Goal: Task Accomplishment & Management: Manage account settings

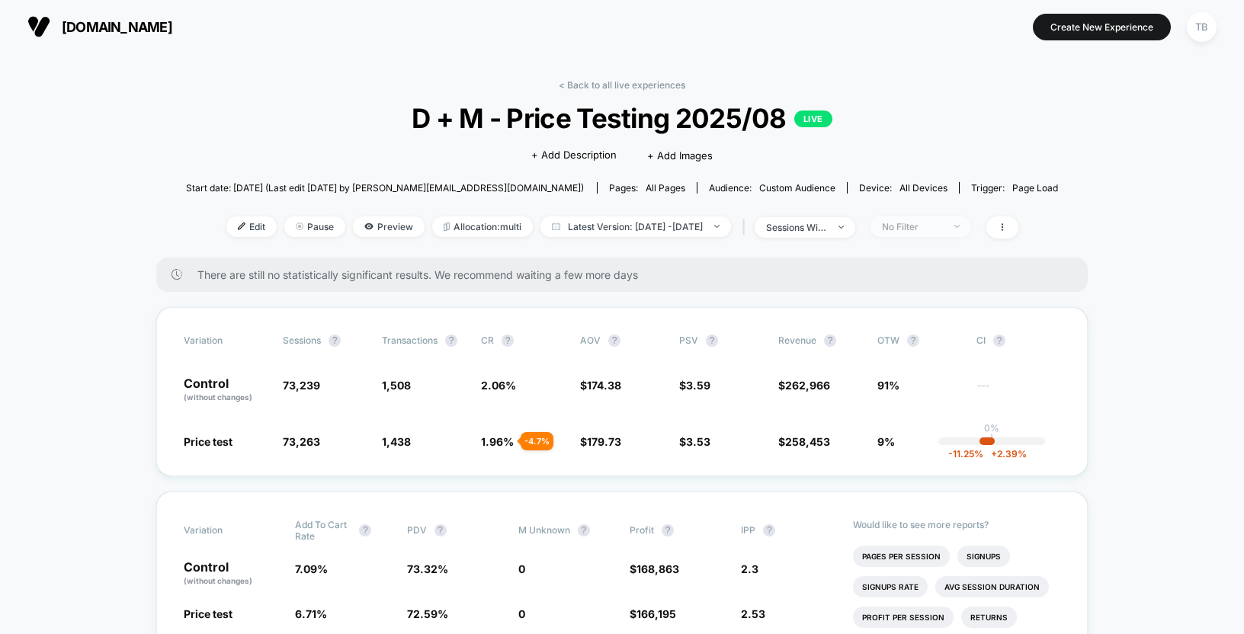
click at [971, 224] on span "No Filter" at bounding box center [921, 227] width 101 height 21
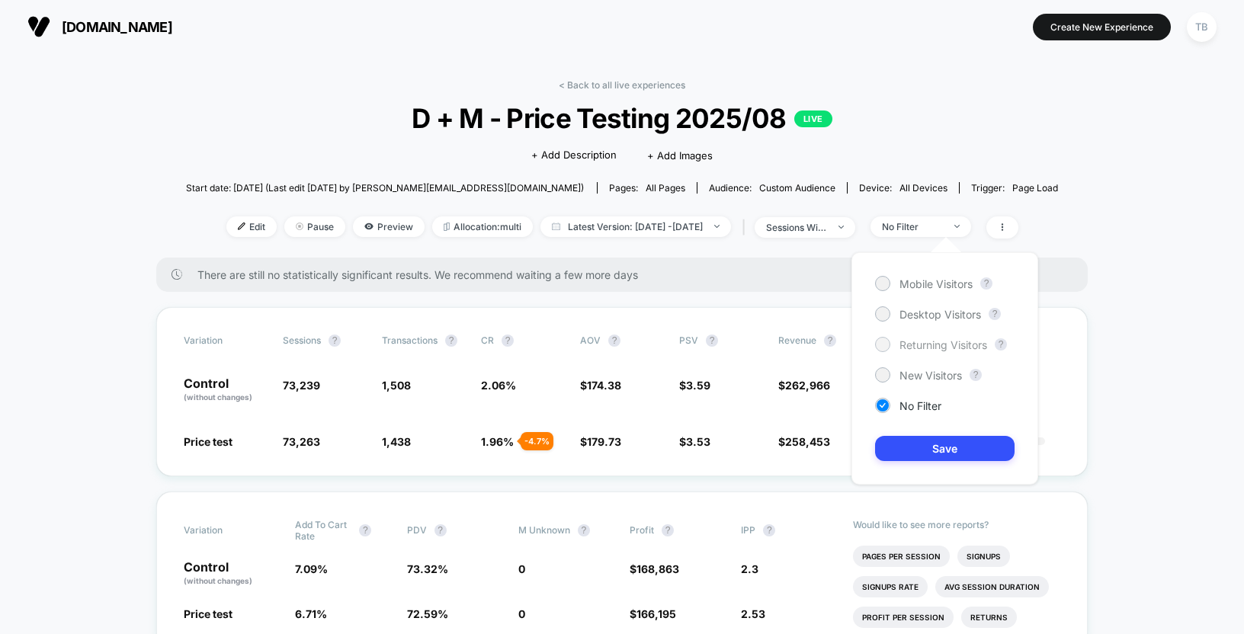
click at [882, 339] on div at bounding box center [882, 344] width 11 height 11
click at [963, 449] on button "Save" at bounding box center [945, 448] width 140 height 25
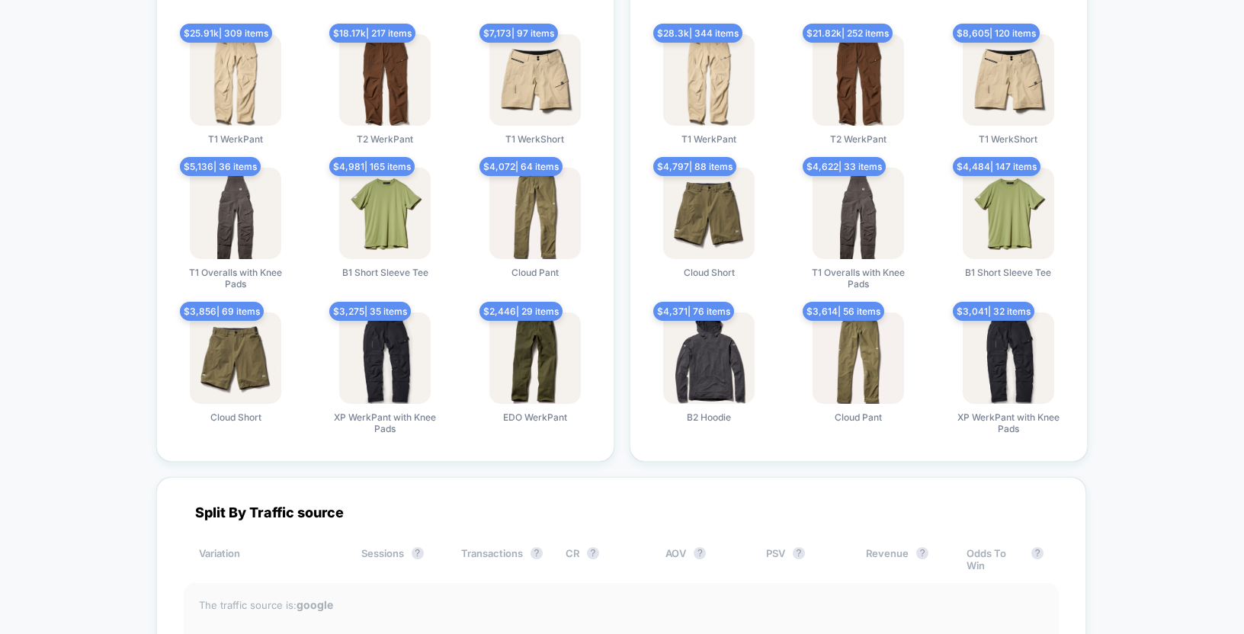
scroll to position [2812, 0]
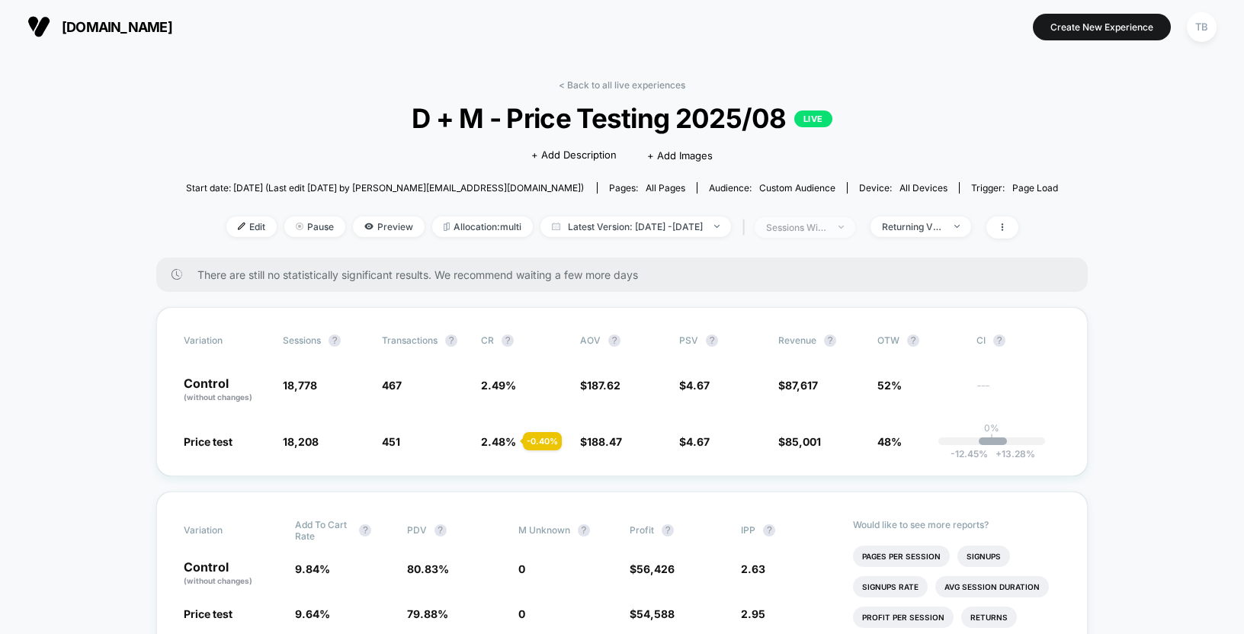
click at [856, 223] on span "sessions with impression" at bounding box center [805, 227] width 101 height 21
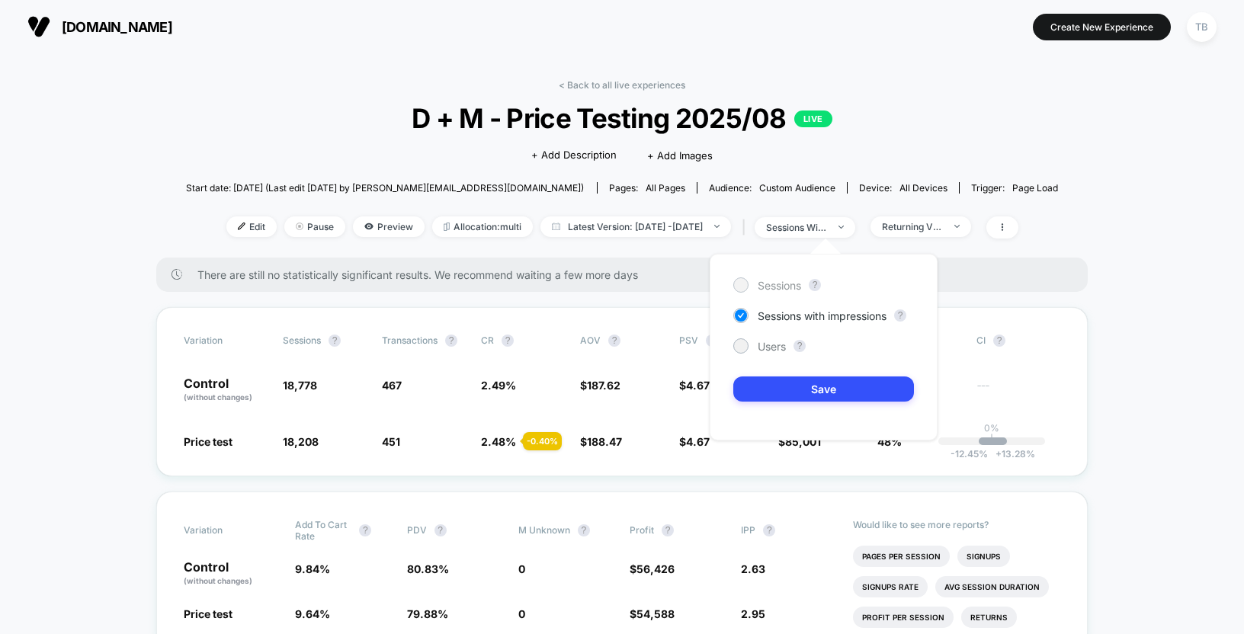
click at [780, 288] on span "Sessions" at bounding box center [779, 285] width 43 height 13
click at [854, 390] on button "Save" at bounding box center [824, 389] width 181 height 25
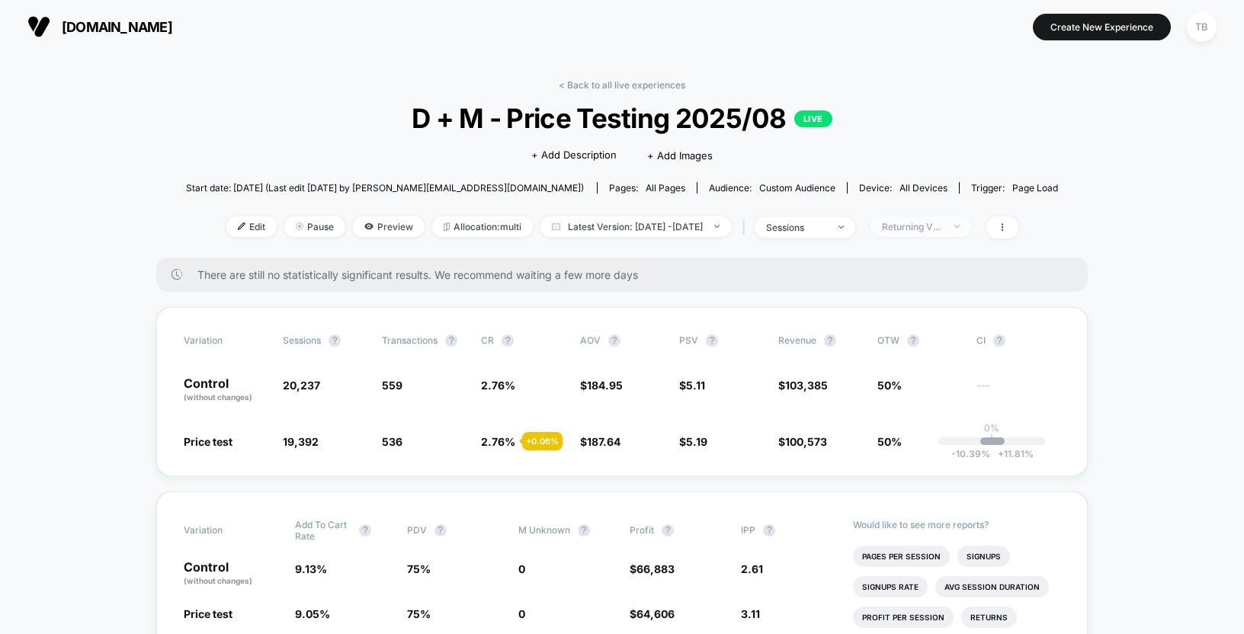
click at [971, 231] on span "Returning Visitors" at bounding box center [921, 227] width 101 height 21
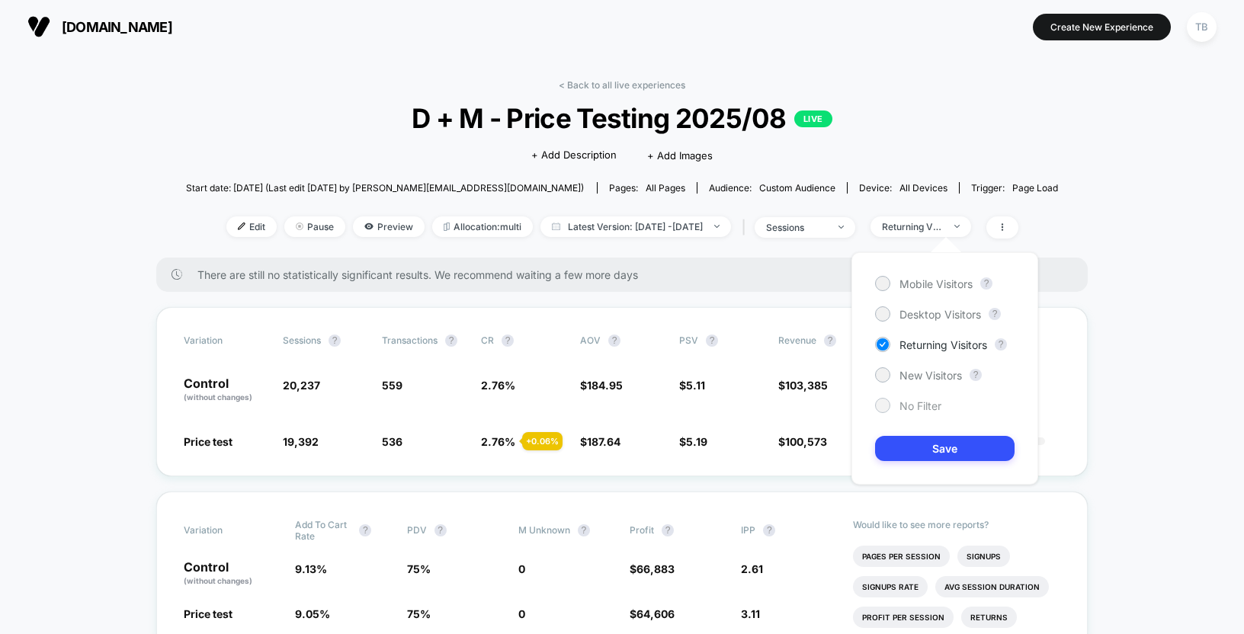
click at [885, 406] on div at bounding box center [882, 405] width 11 height 11
click at [959, 448] on button "Save" at bounding box center [945, 448] width 140 height 25
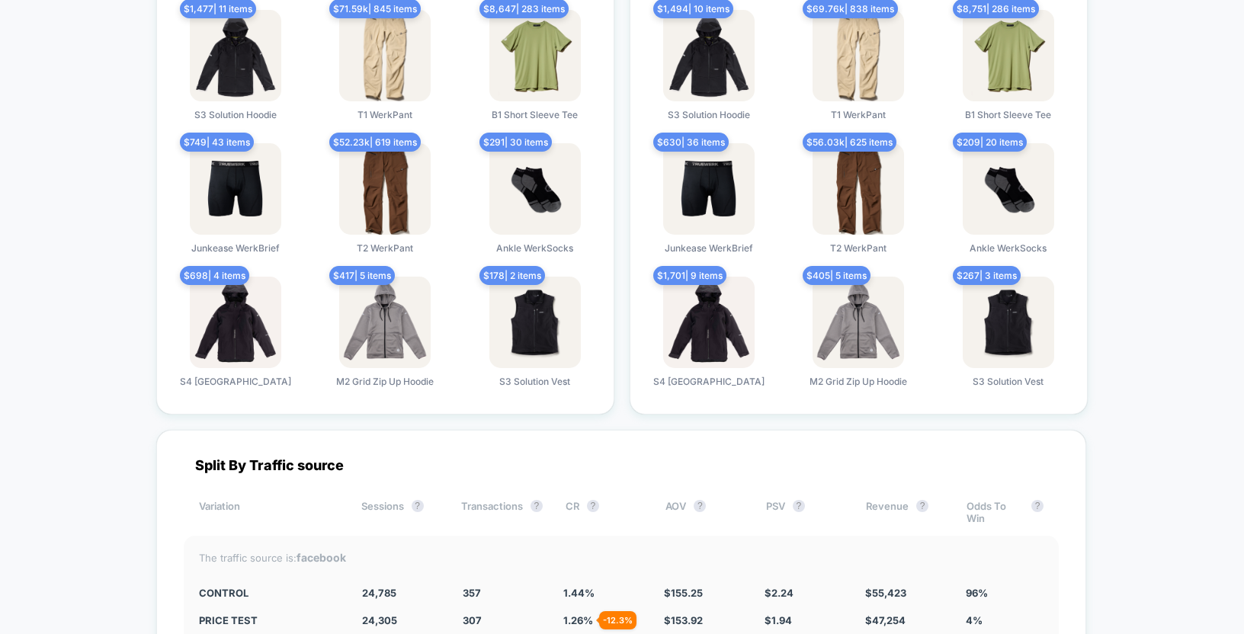
scroll to position [2855, 0]
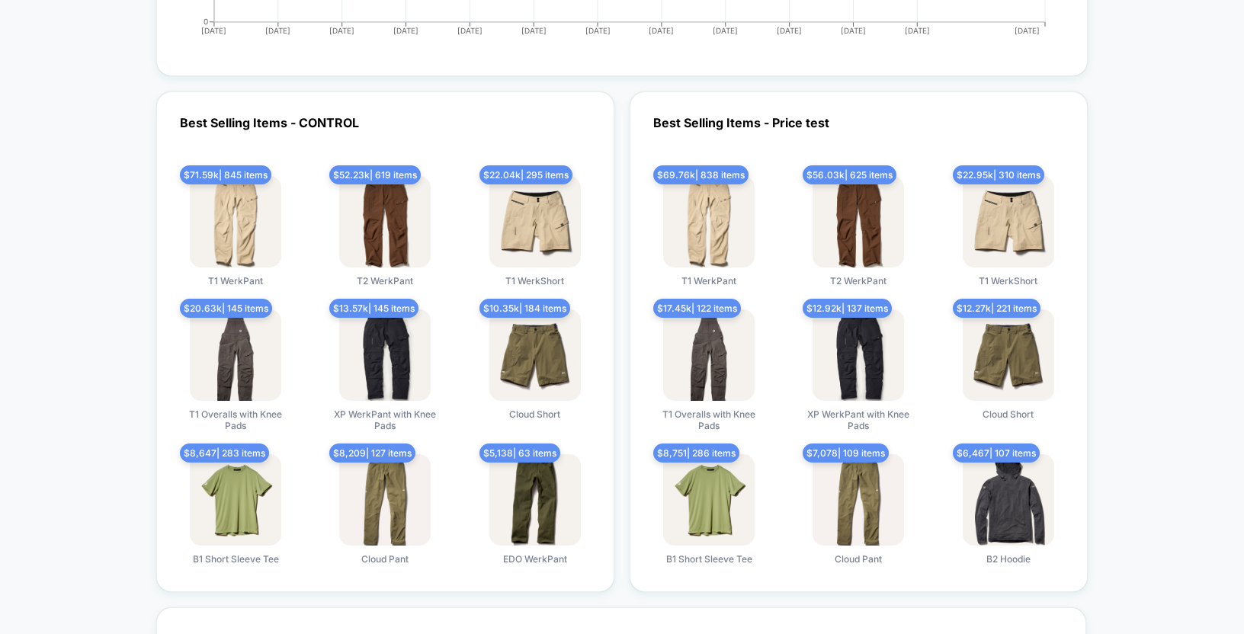
scroll to position [2846, 0]
